Goal: Task Accomplishment & Management: Complete application form

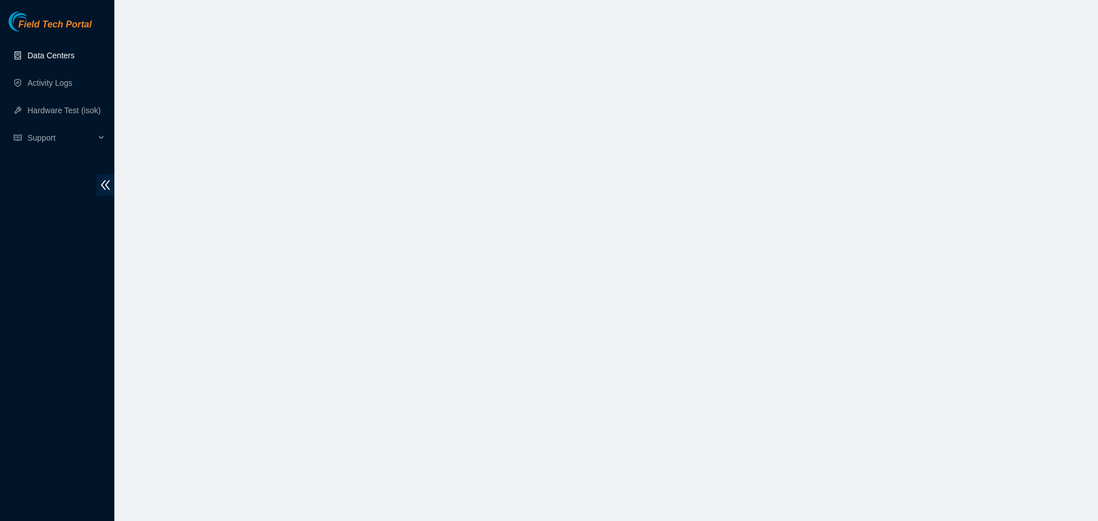
click at [67, 51] on link "Data Centers" at bounding box center [50, 55] width 47 height 9
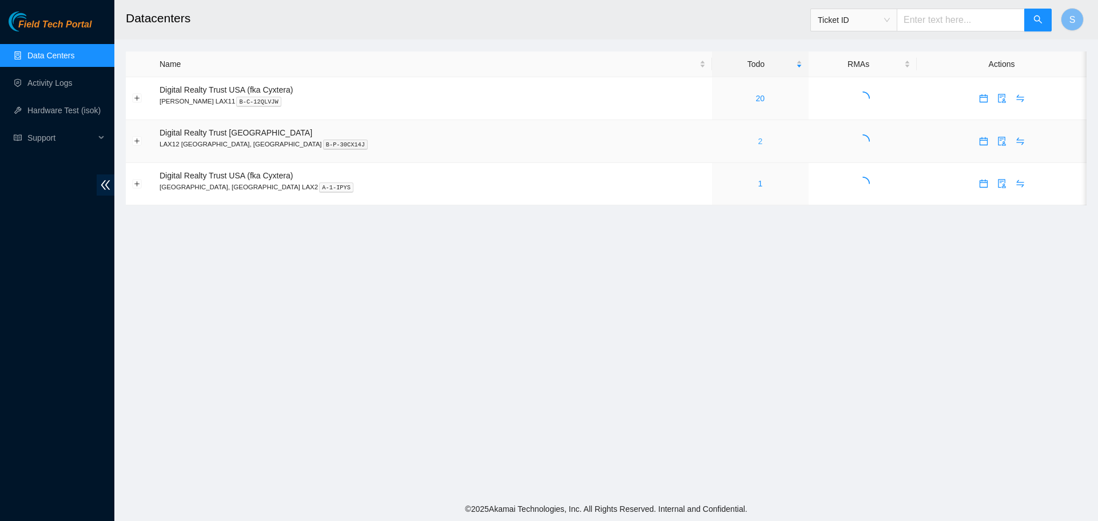
click at [758, 139] on link "2" at bounding box center [760, 141] width 5 height 9
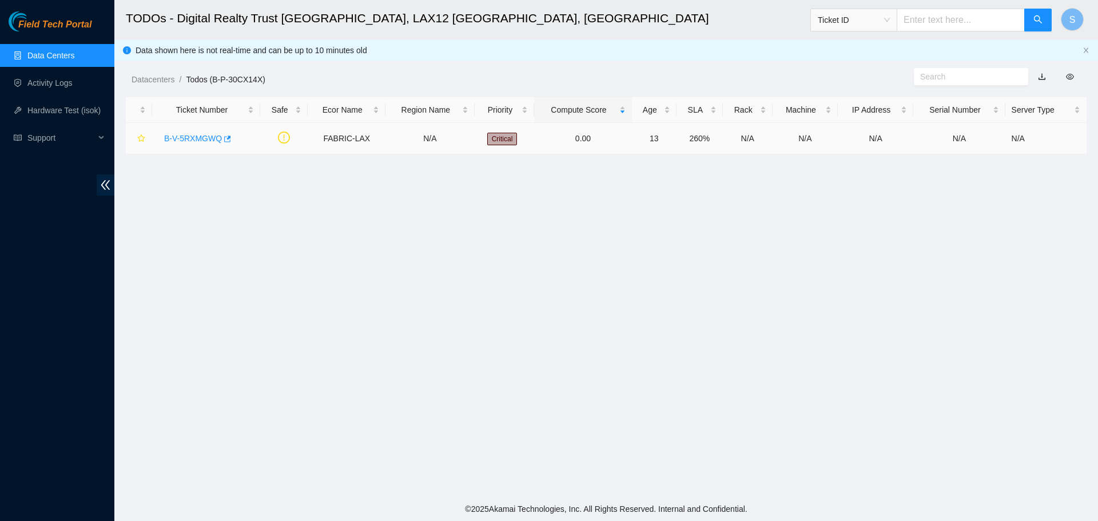
click at [203, 145] on div "B-V-5RXMGWQ" at bounding box center [206, 138] width 96 height 18
click at [210, 132] on div "B-V-5RXMGWQ" at bounding box center [206, 138] width 96 height 18
click at [188, 137] on link "B-V-5RXMGWQ" at bounding box center [193, 138] width 58 height 9
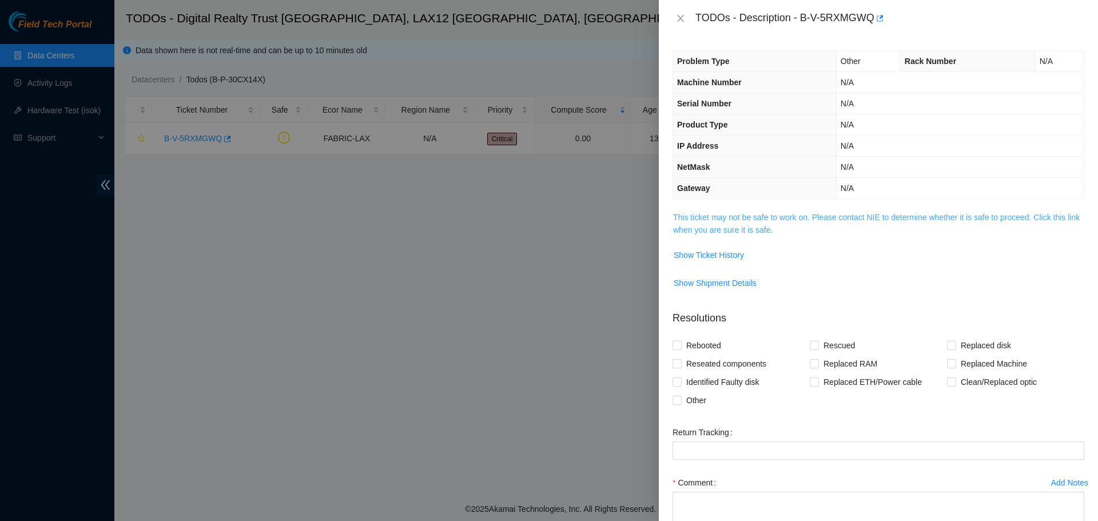
click at [777, 213] on link "This ticket may not be safe to work on. Please contact NIE to determine whether…" at bounding box center [876, 224] width 407 height 22
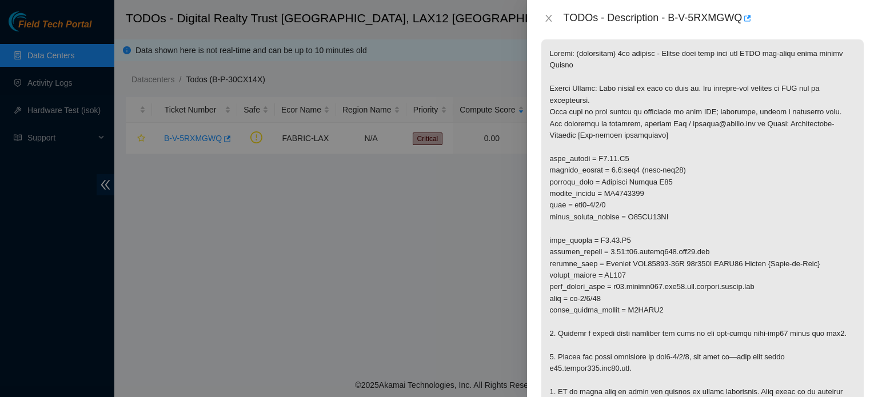
scroll to position [172, 0]
drag, startPoint x: 672, startPoint y: 19, endPoint x: 746, endPoint y: 23, distance: 73.9
click at [746, 23] on div "TODOs - Description - B-V-5RXMGWQ" at bounding box center [714, 18] width 301 height 18
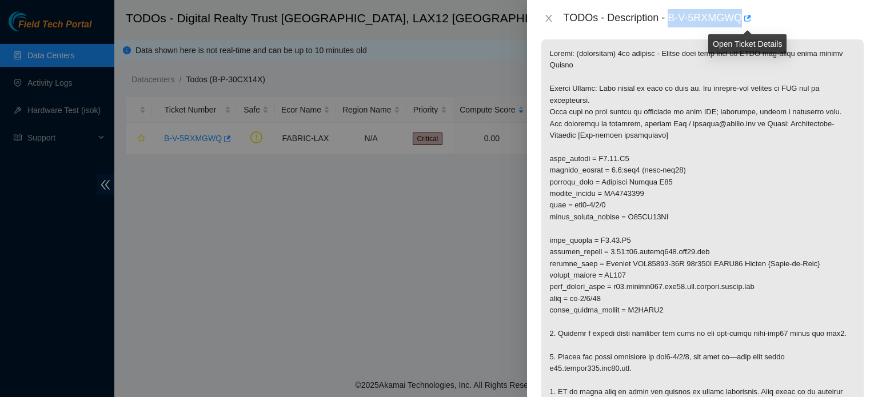
copy div "B-V-5RXMGWQ"
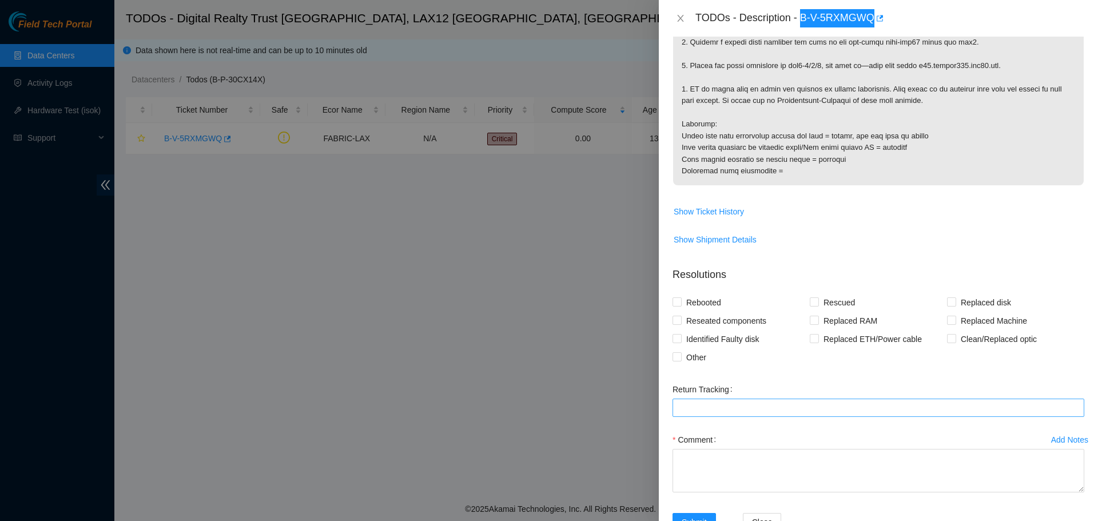
scroll to position [458, 0]
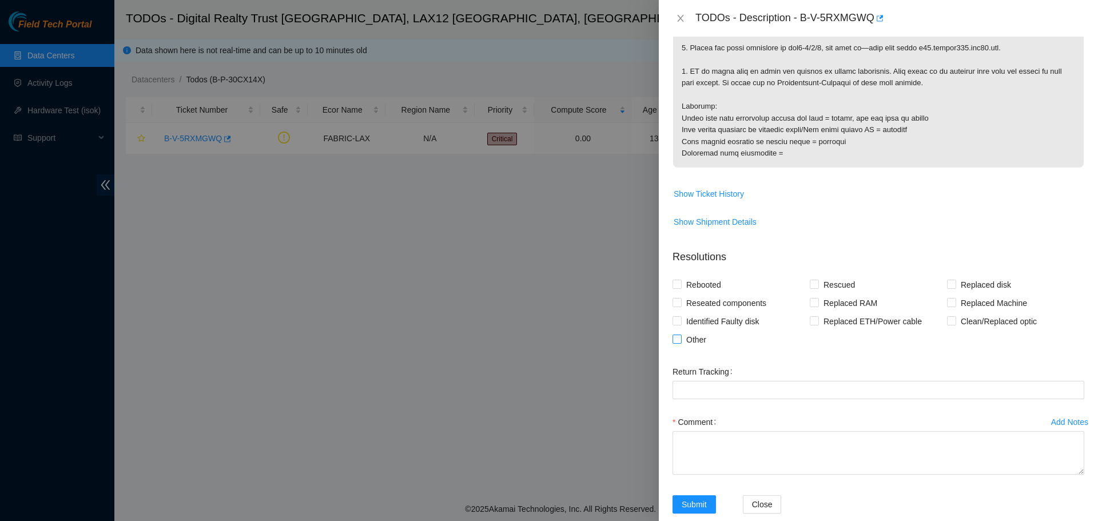
click at [691, 340] on span "Other" at bounding box center [696, 340] width 29 height 18
click at [681, 340] on input "Other" at bounding box center [677, 339] width 8 height 8
checkbox input "true"
click at [775, 443] on textarea "Comment" at bounding box center [879, 452] width 412 height 43
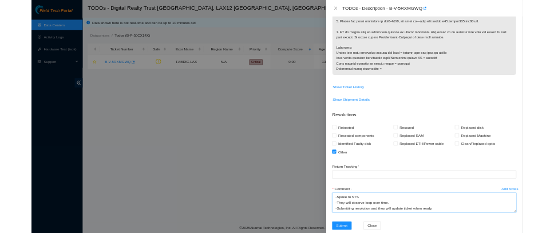
scroll to position [0, 0]
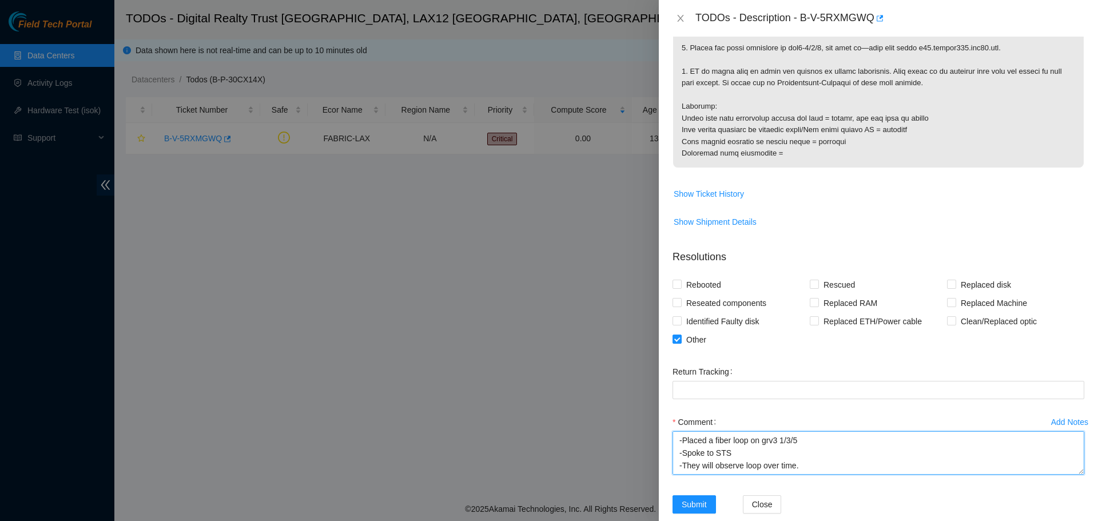
drag, startPoint x: 908, startPoint y: 471, endPoint x: 615, endPoint y: 405, distance: 299.4
click at [615, 405] on div "TODOs - Description - B-V-5RXMGWQ Problem Type Other Rack Number N/A Machine Nu…" at bounding box center [549, 260] width 1098 height 521
type textarea "-Placed a fiber loop on grv3 1/3/5 -Spoke to STS -They will observe loop over t…"
click at [340, 172] on div at bounding box center [549, 260] width 1098 height 521
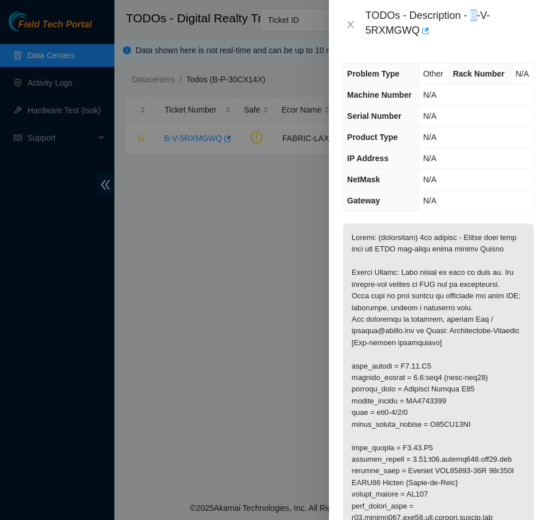
click at [473, 17] on div "TODOs - Description - B-V-5RXMGWQ" at bounding box center [449, 24] width 169 height 31
drag, startPoint x: 473, startPoint y: 17, endPoint x: 413, endPoint y: 34, distance: 61.9
click at [413, 34] on div "TODOs - Description - B-V-5RXMGWQ" at bounding box center [449, 24] width 169 height 31
drag, startPoint x: 353, startPoint y: 30, endPoint x: 348, endPoint y: 42, distance: 13.6
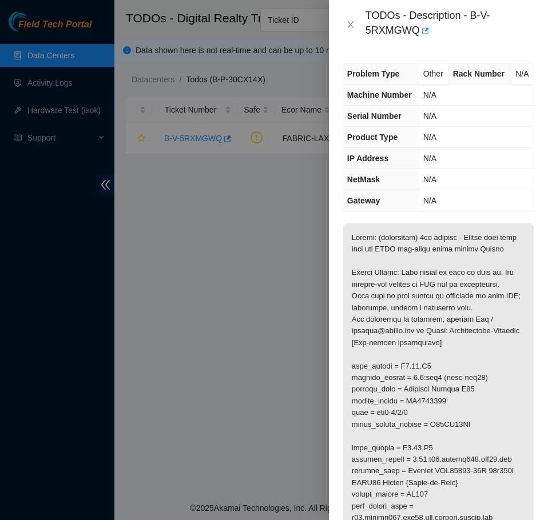
click at [353, 30] on div "TODOs - Description - B-V-5RXMGWQ" at bounding box center [439, 24] width 192 height 31
click at [353, 26] on icon "close" at bounding box center [350, 24] width 9 height 9
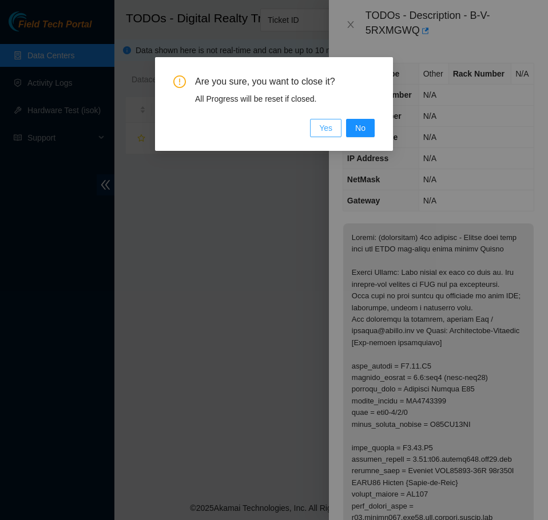
click at [336, 133] on button "Yes" at bounding box center [325, 128] width 31 height 18
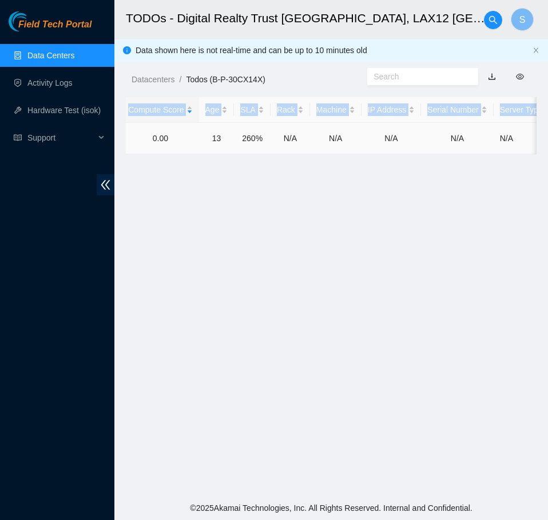
scroll to position [0, 349]
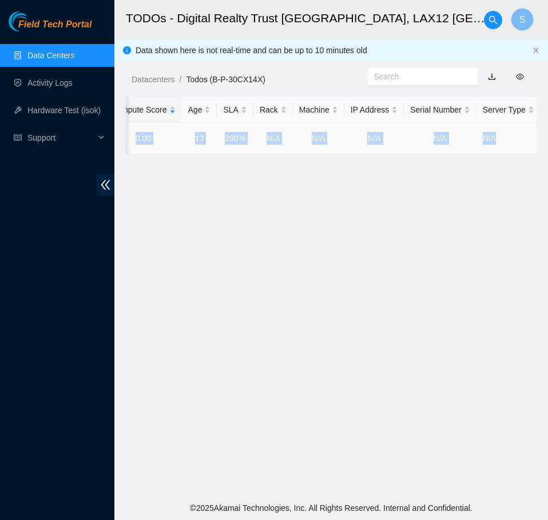
drag, startPoint x: 279, startPoint y: 139, endPoint x: 532, endPoint y: 146, distance: 252.9
click at [532, 146] on tr "B-V-5RXMGWQ FABRIC-LAX N/A Critical 0.00 13 260% N/A N/A N/A N/A N/A" at bounding box center [158, 138] width 763 height 31
copy tr "FABRIC-LAX N/A Critical 0.00 13 260% N/A N/A N/A N/A N/A"
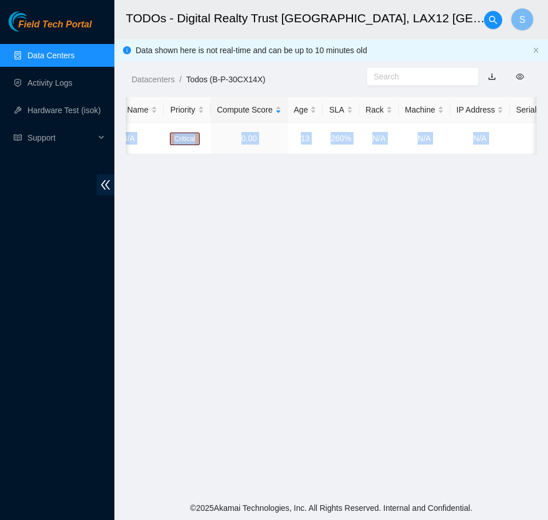
scroll to position [0, 0]
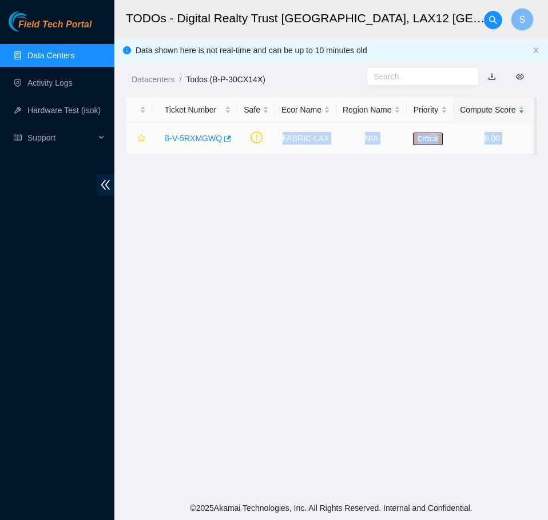
click at [176, 134] on link "B-V-5RXMGWQ" at bounding box center [193, 138] width 58 height 9
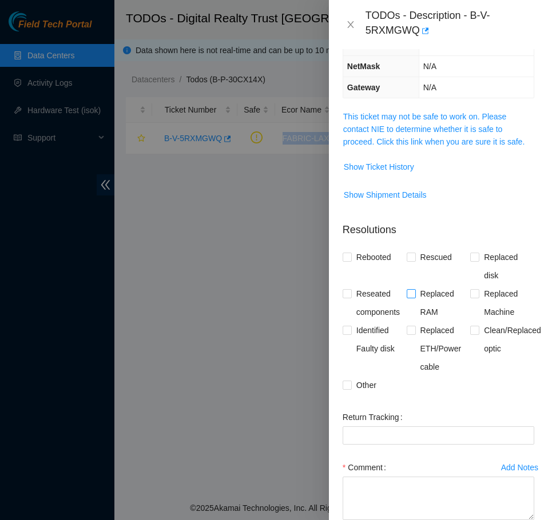
scroll to position [205, 0]
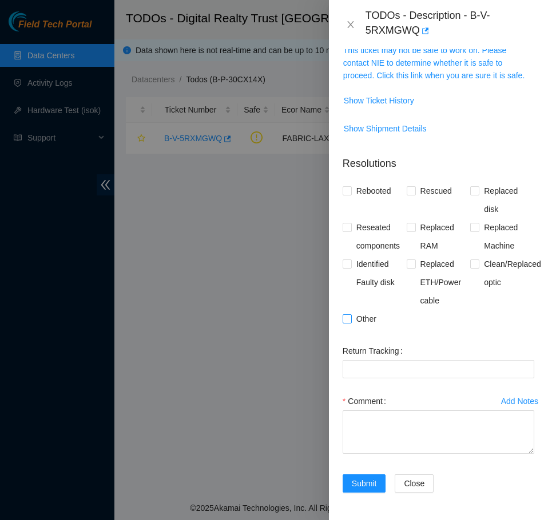
click at [369, 319] on span "Other" at bounding box center [366, 319] width 29 height 18
click at [351, 319] on input "Other" at bounding box center [347, 319] width 8 height 8
checkbox input "true"
click at [431, 424] on textarea "Comment" at bounding box center [439, 432] width 192 height 43
paste textarea "B-V-5RXMGWQ FABRIC-LAX N/A Critical 0.00 13 260% N/A N/A N/A N/A N/A -Placed a …"
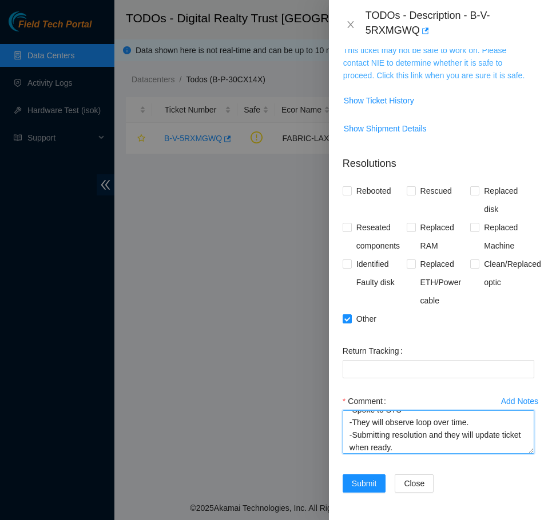
type textarea "B-V-5RXMGWQ FABRIC-LAX N/A Critical 0.00 13 260% N/A N/A N/A N/A N/A -Placed a …"
click at [425, 65] on link "This ticket may not be safe to work on. Please contact NIE to determine whether…" at bounding box center [433, 63] width 181 height 34
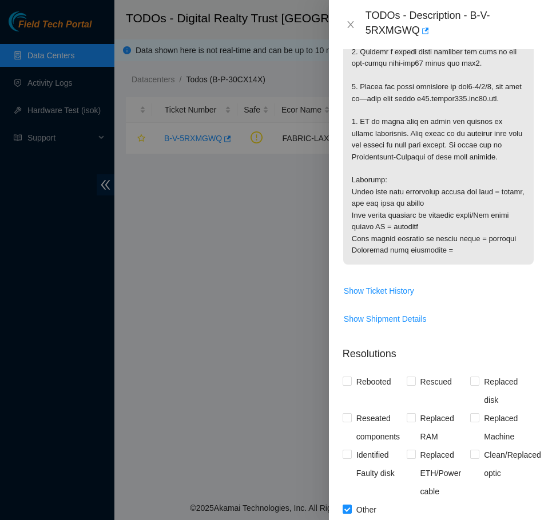
scroll to position [753, 0]
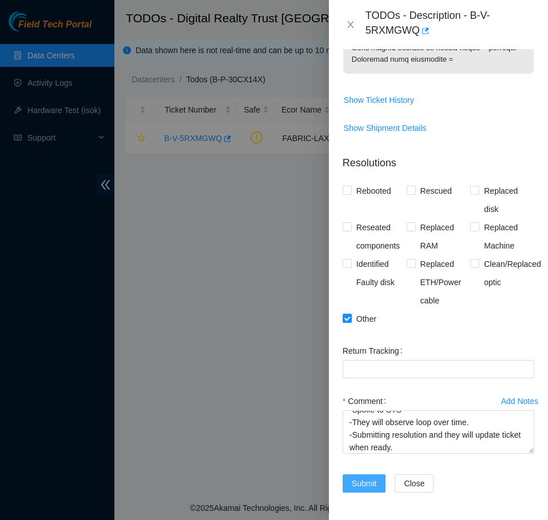
click at [368, 486] on span "Submit" at bounding box center [364, 484] width 25 height 13
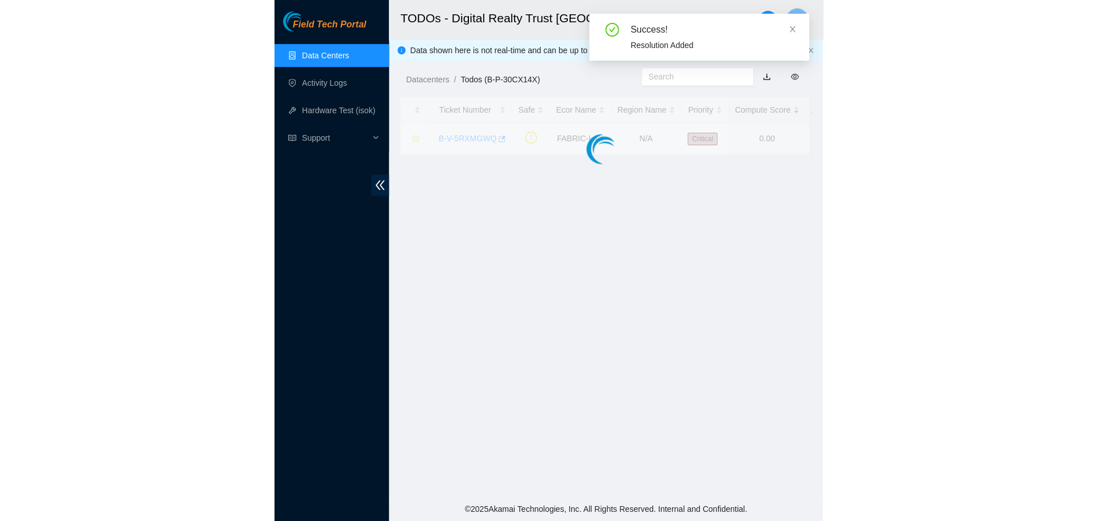
scroll to position [192, 0]
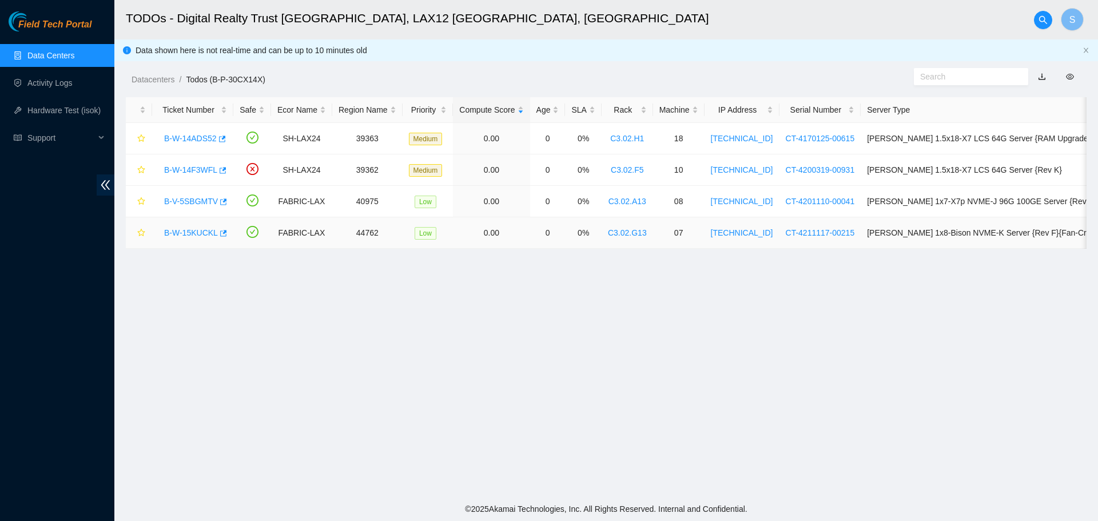
click at [204, 230] on link "B-W-15KUCKL" at bounding box center [191, 232] width 54 height 9
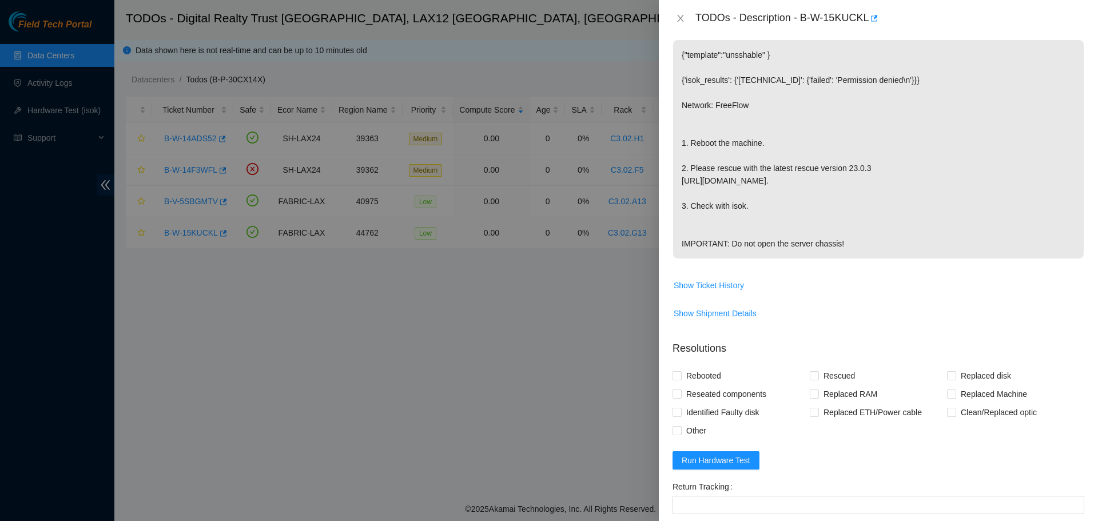
scroll to position [154, 0]
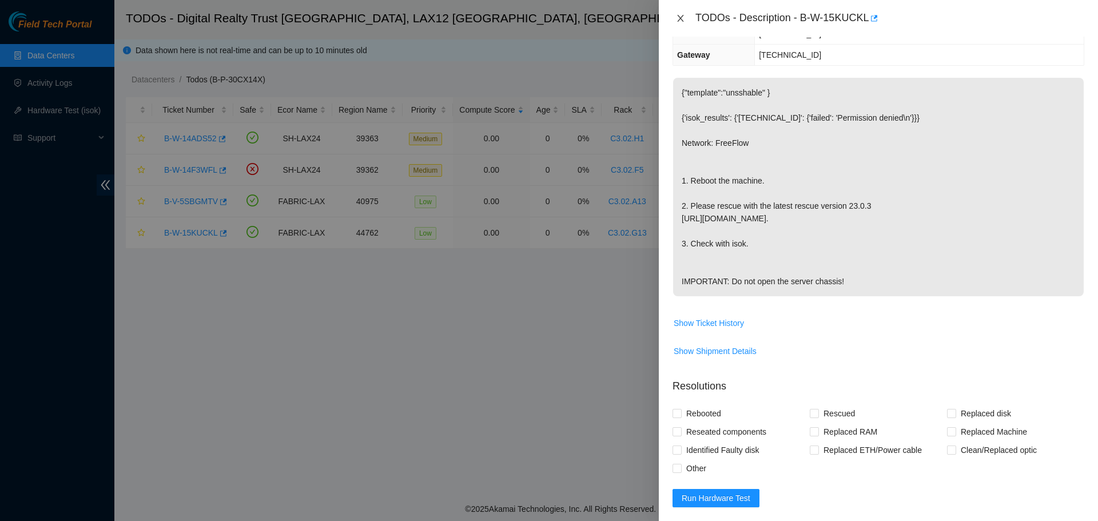
click at [685, 15] on icon "close" at bounding box center [680, 18] width 9 height 9
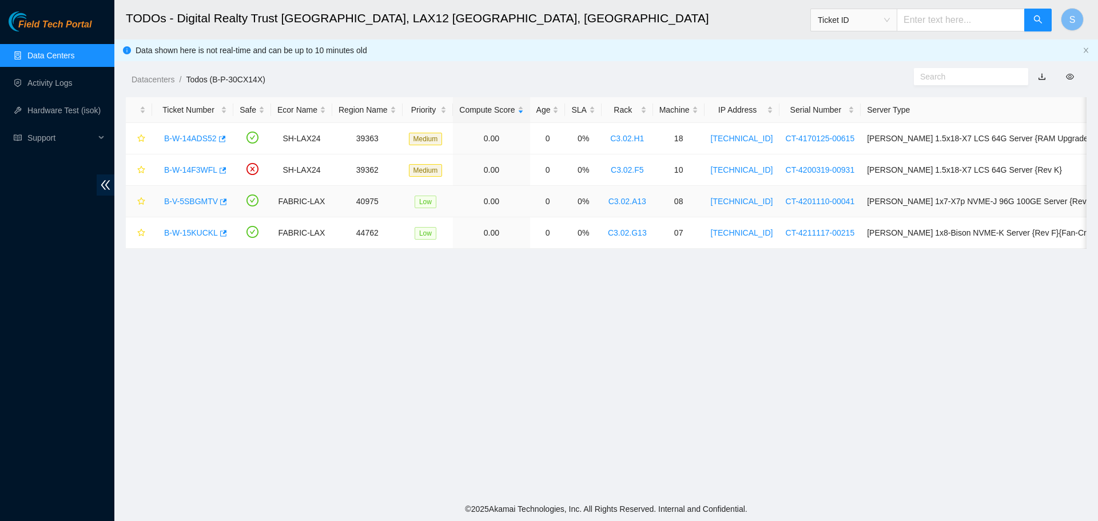
click at [189, 198] on link "B-V-5SBGMTV" at bounding box center [191, 201] width 54 height 9
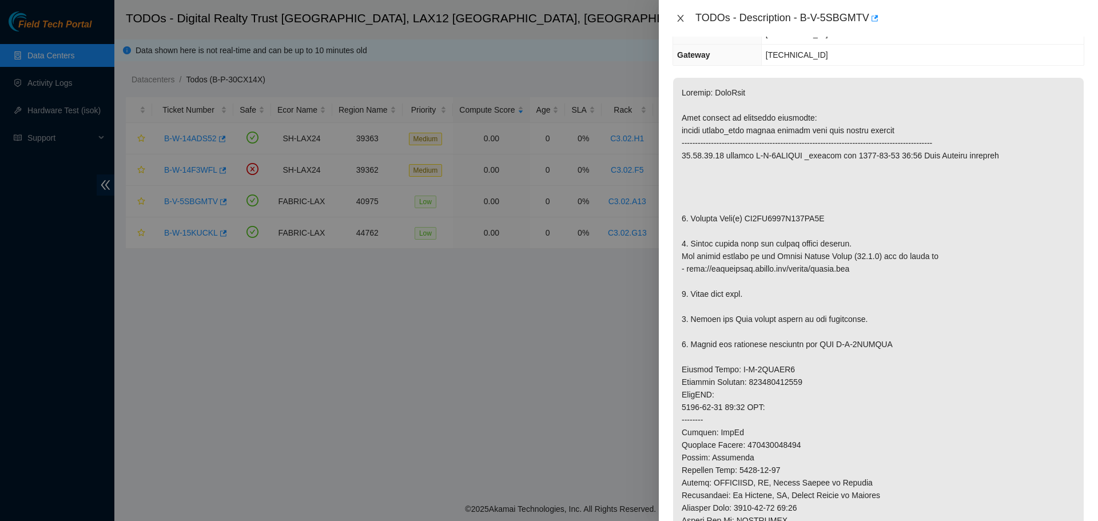
click at [681, 19] on icon "close" at bounding box center [680, 18] width 6 height 7
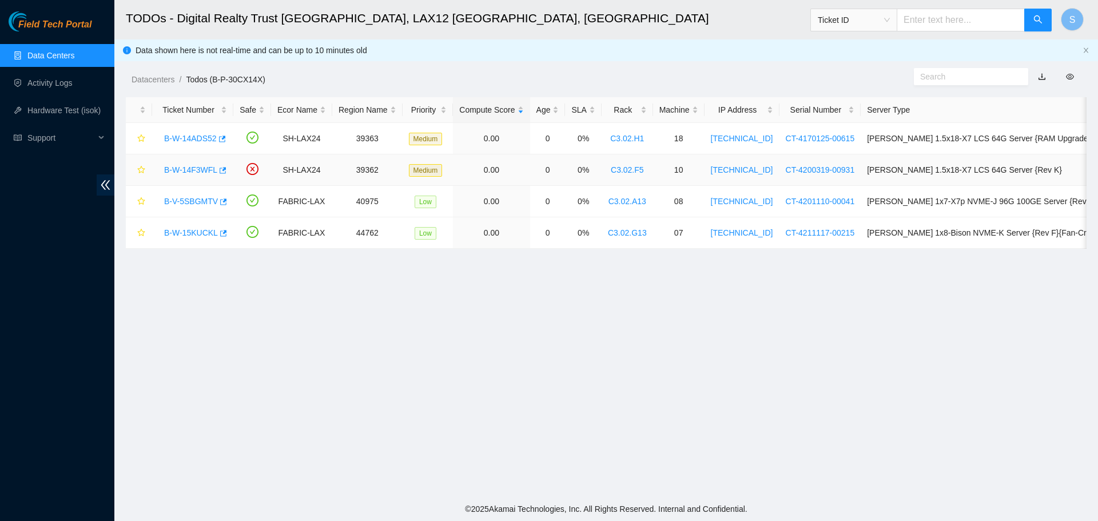
click at [206, 162] on div "B-W-14F3WFL" at bounding box center [192, 170] width 69 height 18
click at [205, 170] on link "B-W-14F3WFL" at bounding box center [190, 169] width 53 height 9
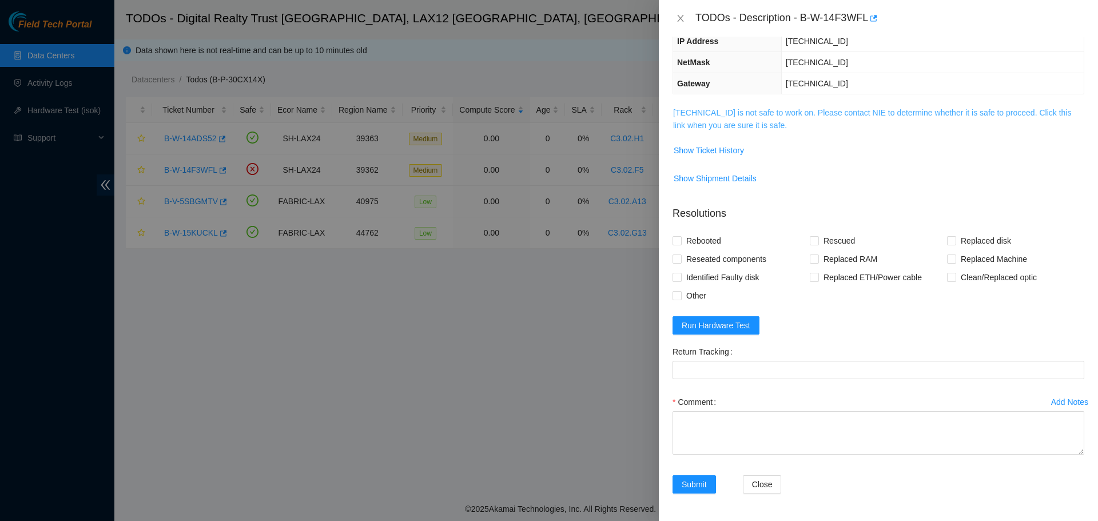
click at [718, 114] on link "184.28.73.141 is not safe to work on. Please contact NIE to determine whether i…" at bounding box center [872, 119] width 398 height 22
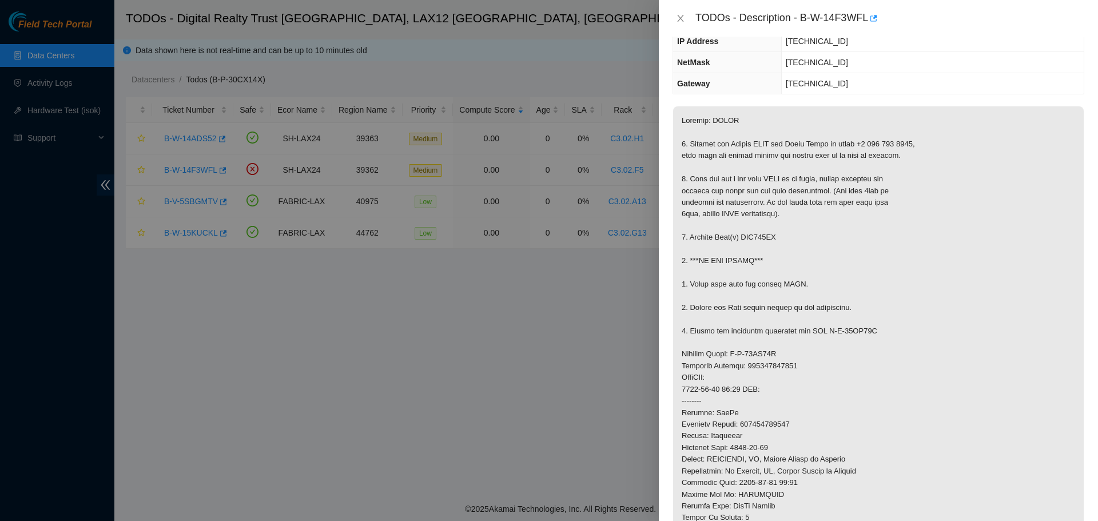
drag, startPoint x: 677, startPoint y: 7, endPoint x: 683, endPoint y: 24, distance: 17.7
click at [679, 11] on div "TODOs - Description - B-W-14F3WFL" at bounding box center [878, 18] width 439 height 37
click at [683, 24] on div "TODOs - Description - B-W-14F3WFL" at bounding box center [879, 18] width 412 height 18
click at [680, 15] on icon "close" at bounding box center [680, 18] width 9 height 9
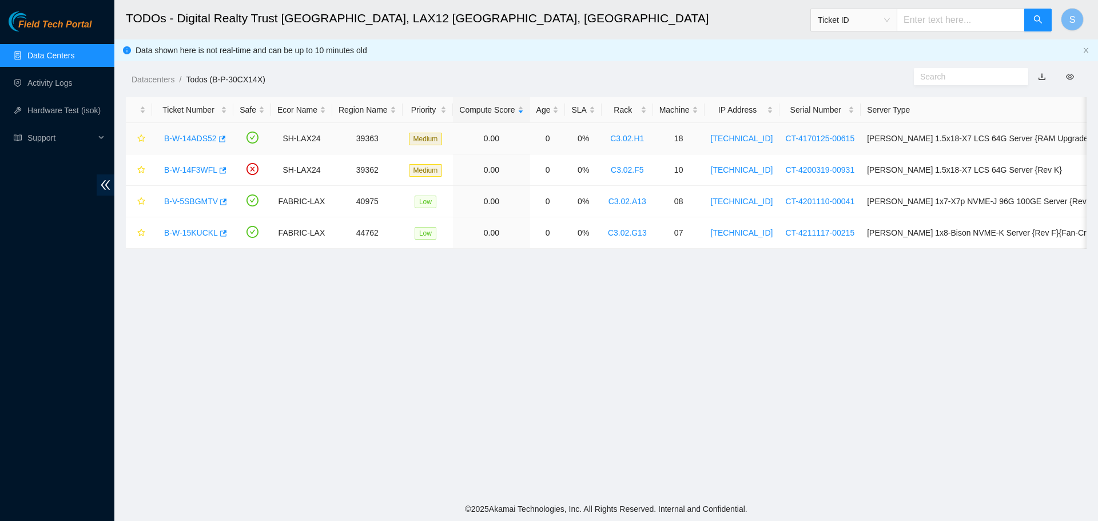
click at [184, 134] on link "B-W-14ADS52" at bounding box center [190, 138] width 53 height 9
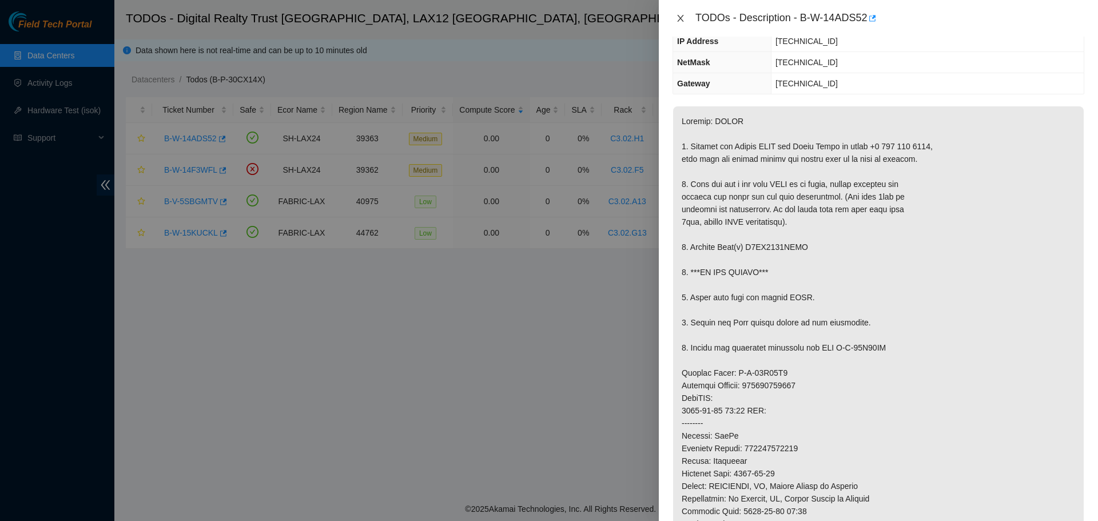
click at [681, 18] on icon "close" at bounding box center [680, 18] width 6 height 7
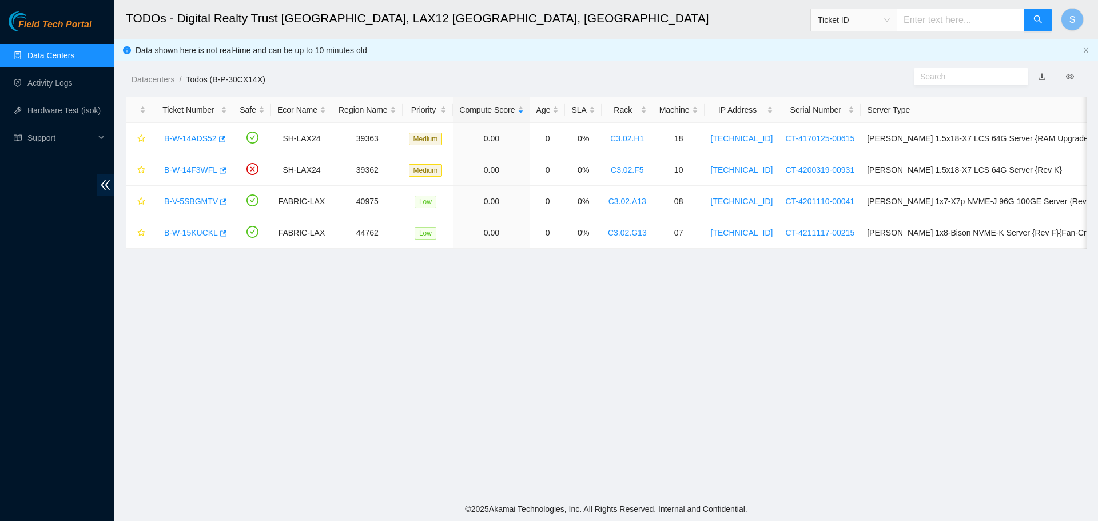
scroll to position [164, 0]
click at [197, 239] on div "B-W-15KUCKL" at bounding box center [192, 233] width 69 height 18
click at [207, 226] on div "B-W-15KUCKL" at bounding box center [192, 233] width 69 height 18
click at [202, 230] on link "B-W-15KUCKL" at bounding box center [191, 232] width 54 height 9
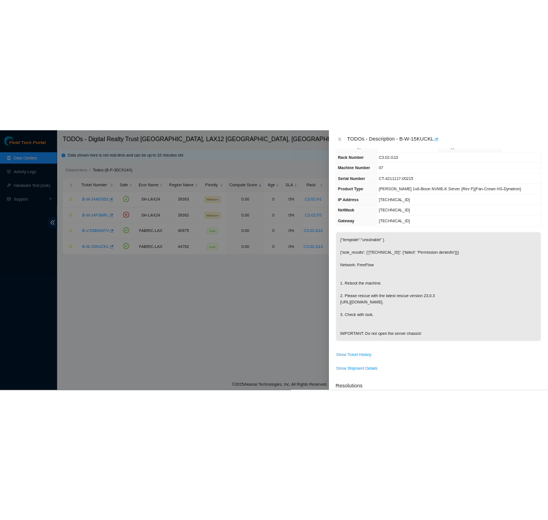
scroll to position [0, 0]
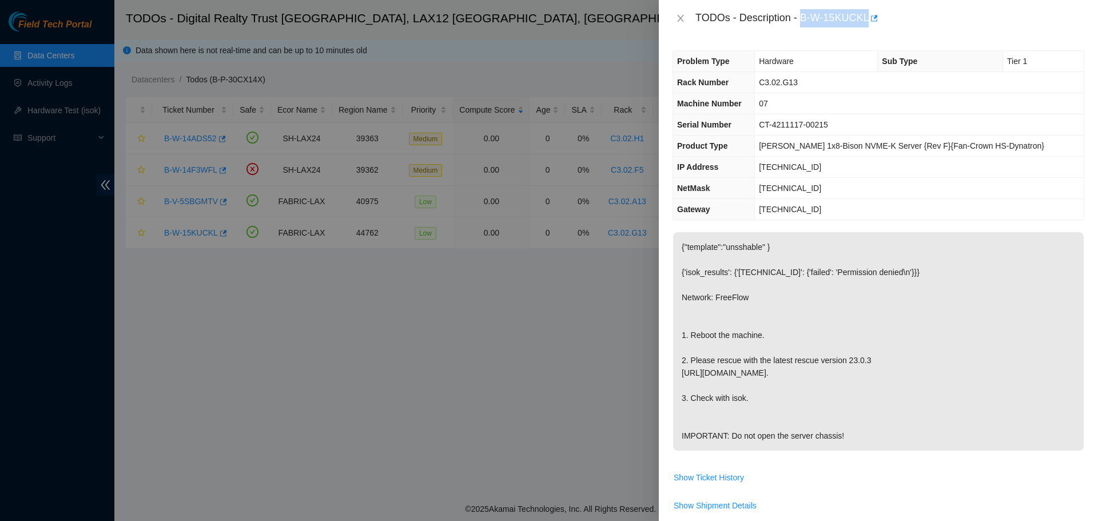
drag, startPoint x: 802, startPoint y: 20, endPoint x: 866, endPoint y: 19, distance: 64.1
click at [866, 19] on div "TODOs - Description - B-W-15KUCKL" at bounding box center [889, 18] width 389 height 18
copy div "B-W-15KUCKL"
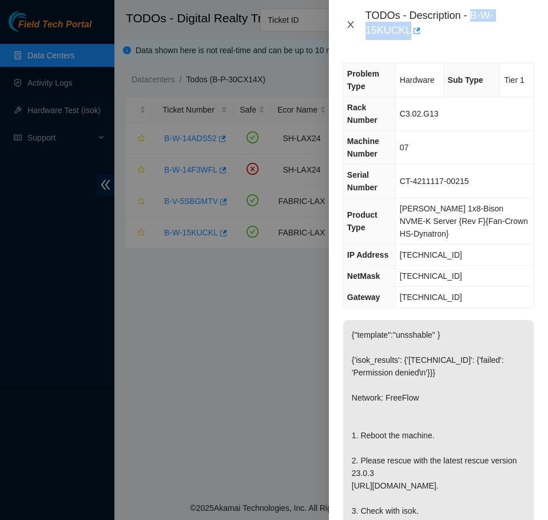
drag, startPoint x: 355, startPoint y: 22, endPoint x: 339, endPoint y: 162, distance: 141.6
click at [355, 22] on icon "close" at bounding box center [350, 24] width 9 height 9
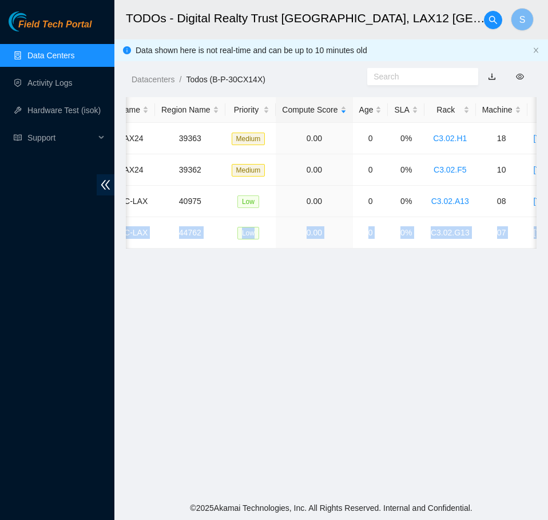
scroll to position [0, 543]
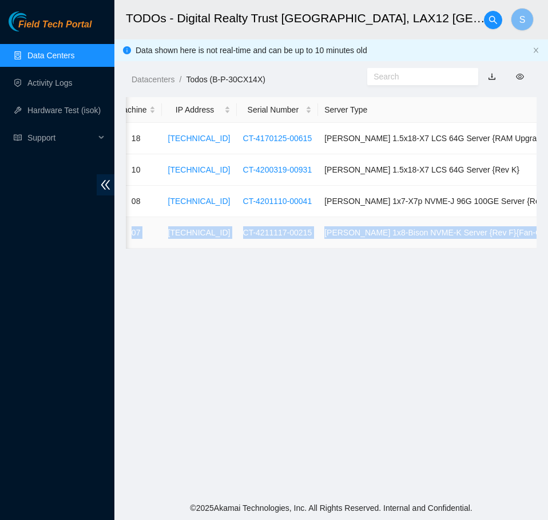
drag, startPoint x: 270, startPoint y: 232, endPoint x: 528, endPoint y: 236, distance: 258.0
click at [528, 236] on tr "B-W-15KUCKL FABRIC-LAX 44762 Low 0.00 0 0% C3.02.G13 07 23.200.32.138 CT-421111…" at bounding box center [99, 232] width 1033 height 31
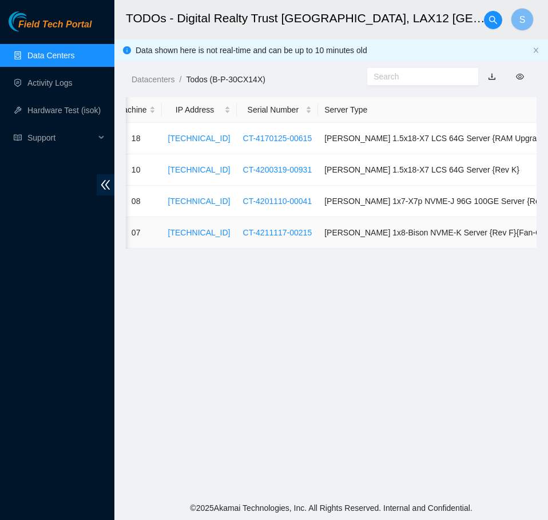
click at [531, 231] on td "Ciara 1x8-Bison NVME-K Server {Rev F}{Fan-Crown HS-Dynatron}" at bounding box center [467, 232] width 298 height 31
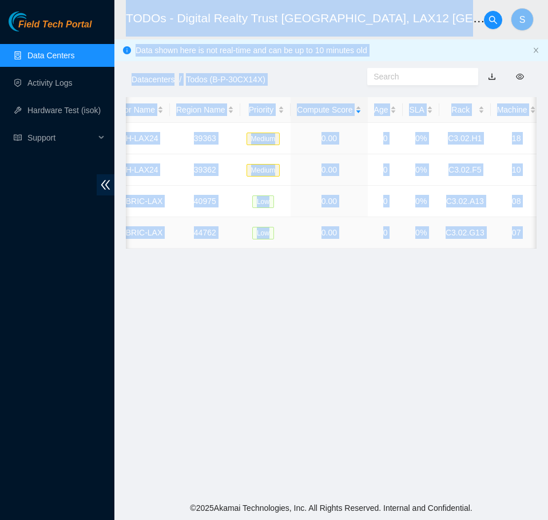
scroll to position [0, 0]
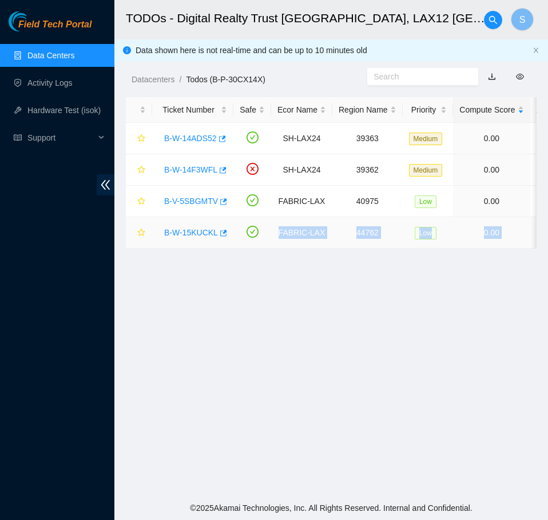
drag, startPoint x: 527, startPoint y: 232, endPoint x: 275, endPoint y: 235, distance: 252.8
copy tr "FABRIC-LAX 44762 Low 0.00 0 0% C3.02.G13 07 23.200.32.138 CT-4211117-00215 Ciar…"
click at [186, 240] on div "B-W-15KUCKL" at bounding box center [192, 233] width 69 height 18
click at [186, 233] on link "B-W-15KUCKL" at bounding box center [191, 232] width 54 height 9
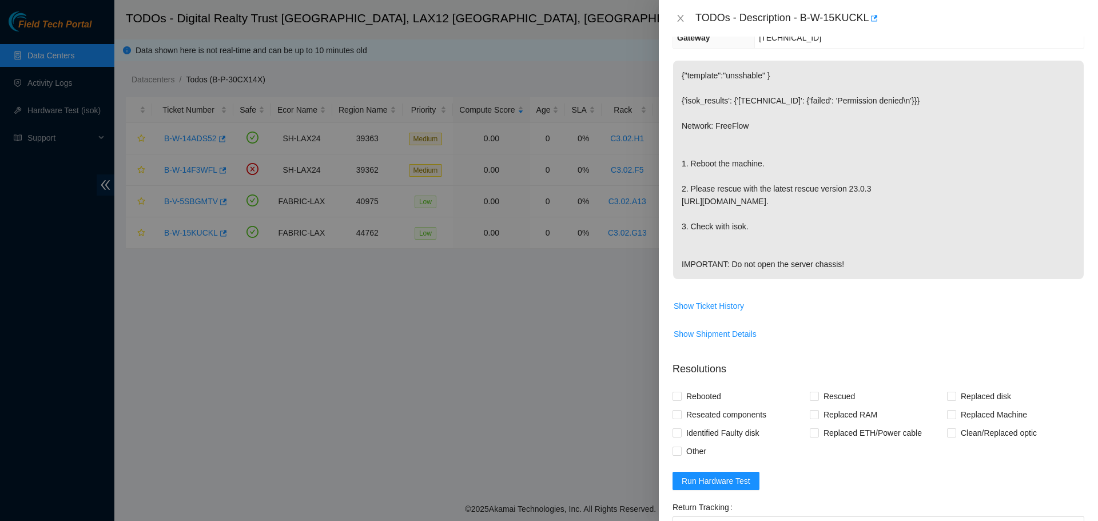
scroll to position [121, 0]
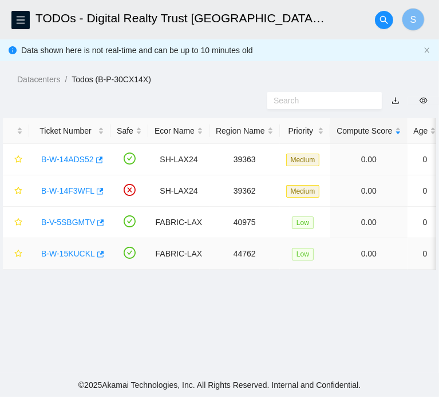
click at [66, 258] on link "B-W-15KUCKL" at bounding box center [68, 253] width 54 height 9
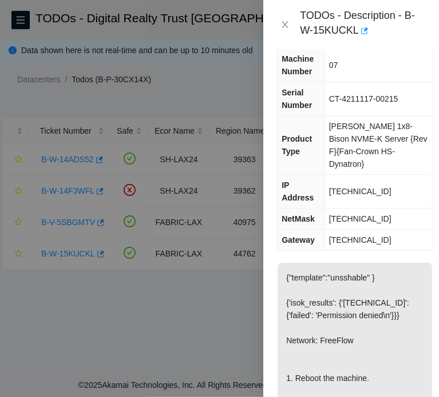
scroll to position [57, 0]
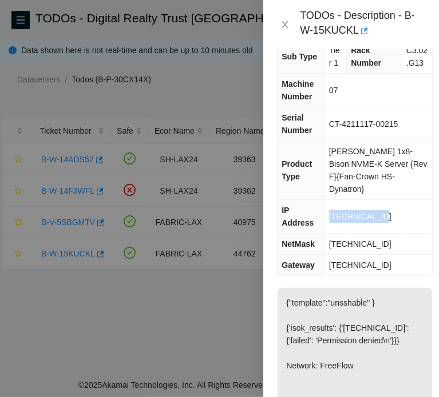
drag, startPoint x: 391, startPoint y: 218, endPoint x: 330, endPoint y: 218, distance: 60.6
click at [330, 218] on td "23.200.32.138" at bounding box center [378, 217] width 108 height 34
copy span "23.200.32.138"
drag, startPoint x: 400, startPoint y: 241, endPoint x: 325, endPoint y: 246, distance: 75.7
click at [325, 246] on td "255.255.255.192" at bounding box center [378, 244] width 108 height 21
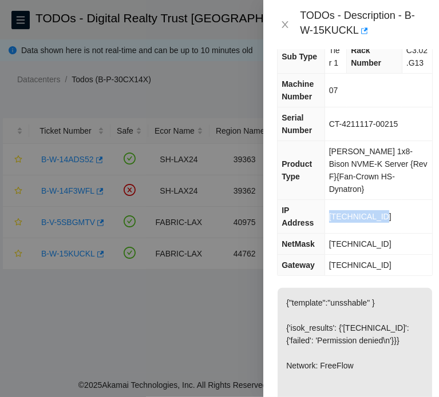
copy span "255.255.255.192"
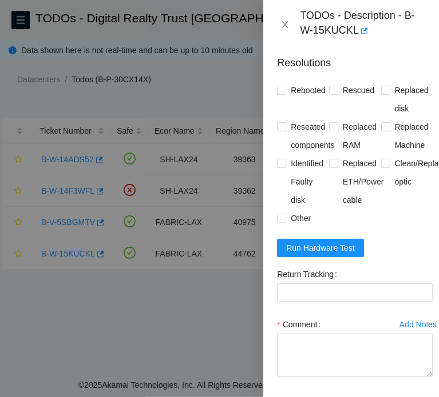
scroll to position [629, 0]
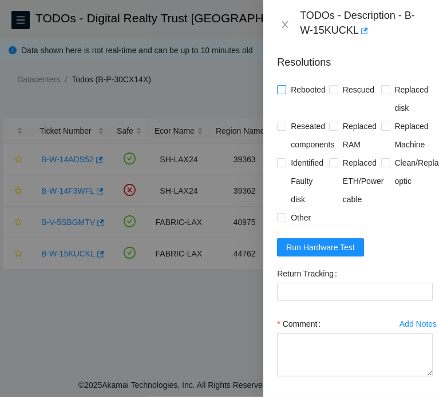
drag, startPoint x: 296, startPoint y: 126, endPoint x: 309, endPoint y: 130, distance: 14.3
click at [296, 99] on span "Rebooted" at bounding box center [308, 90] width 44 height 18
click at [285, 93] on input "Rebooted" at bounding box center [281, 89] width 8 height 8
checkbox input "true"
click at [347, 99] on span "Rescued" at bounding box center [358, 90] width 41 height 18
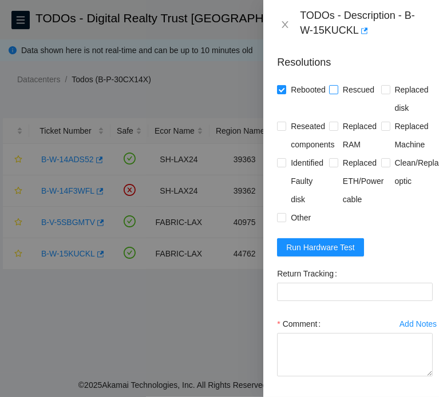
click at [337, 93] on input "Rescued" at bounding box center [333, 89] width 8 height 8
checkbox input "true"
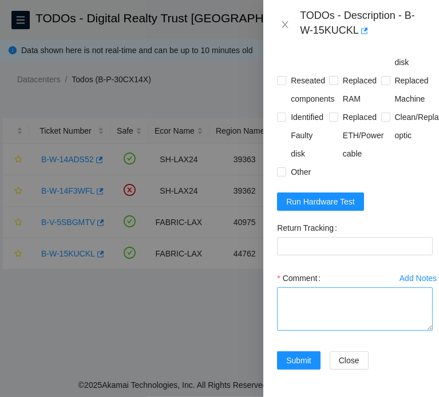
scroll to position [728, 0]
click at [340, 288] on textarea "Comment" at bounding box center [355, 309] width 156 height 43
paste textarea "B-W-15KUCKL FABRIC-LAX 44762 Low 0.00 0 0% C3.02.G13 07 23.200.32.138 CT-421111…"
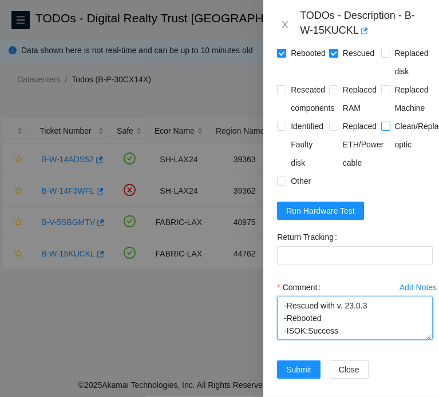
scroll to position [614, 0]
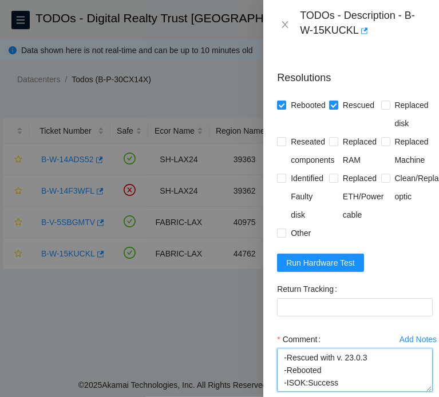
type textarea "B-W-15KUCKL FABRIC-LAX 44762 Low 0.00 0 0% C3.02.G13 07 23.200.32.138 CT-421111…"
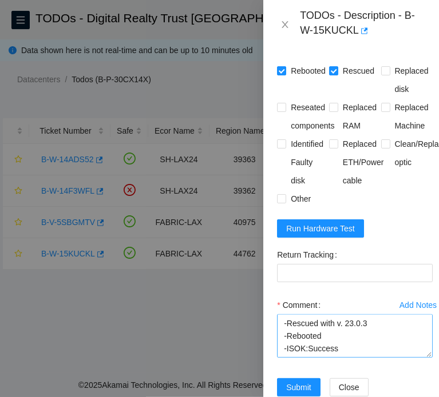
scroll to position [728, 0]
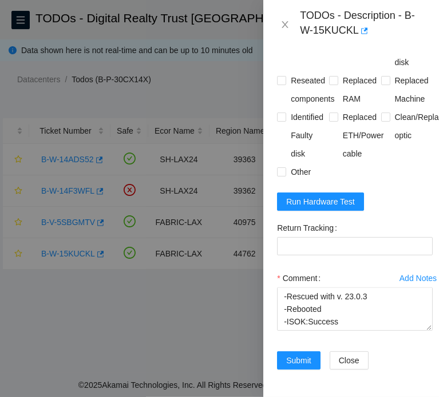
click at [413, 352] on div "Submit Close" at bounding box center [354, 368] width 165 height 32
click at [335, 196] on span "Run Hardware Test" at bounding box center [320, 202] width 69 height 13
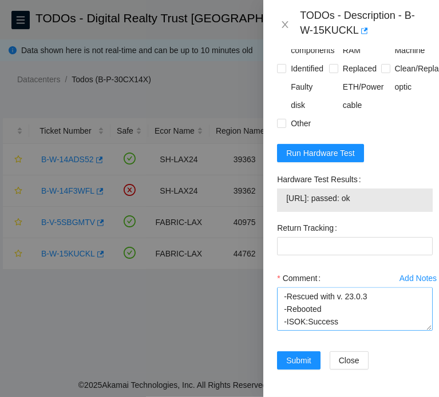
scroll to position [777, 0]
click at [303, 355] on span "Submit" at bounding box center [298, 361] width 25 height 13
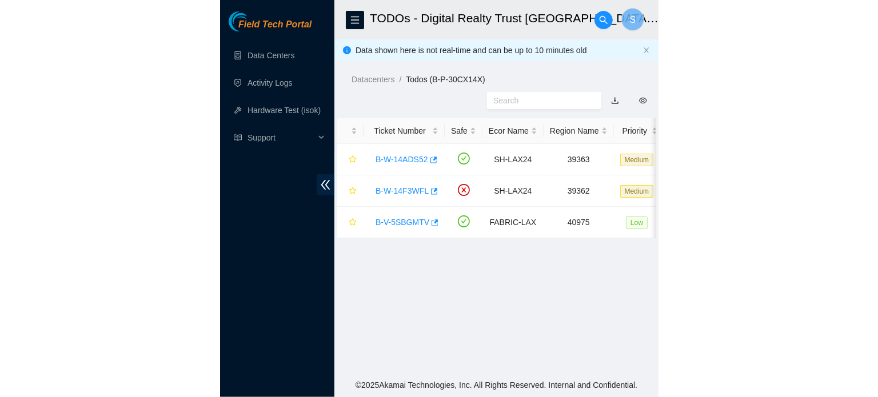
scroll to position [344, 0]
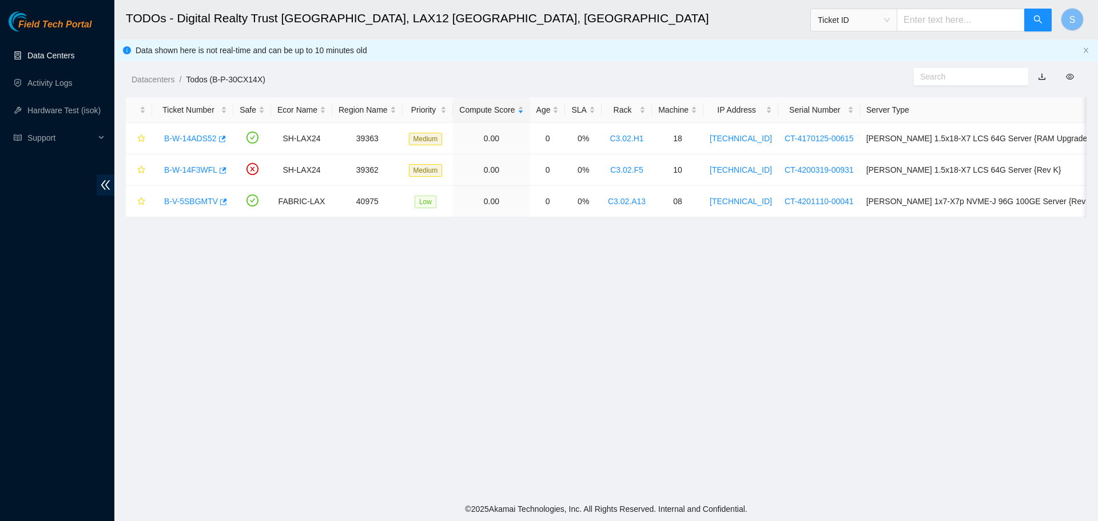
click at [36, 51] on link "Data Centers" at bounding box center [50, 55] width 47 height 9
